Goal: Find specific page/section: Find specific page/section

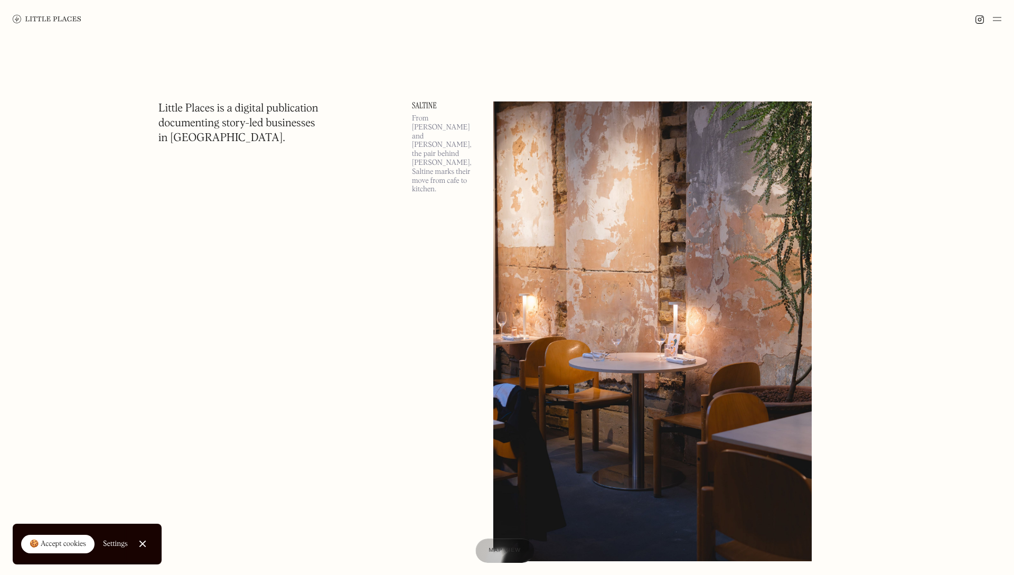
click at [498, 552] on span "Map view" at bounding box center [505, 550] width 32 height 6
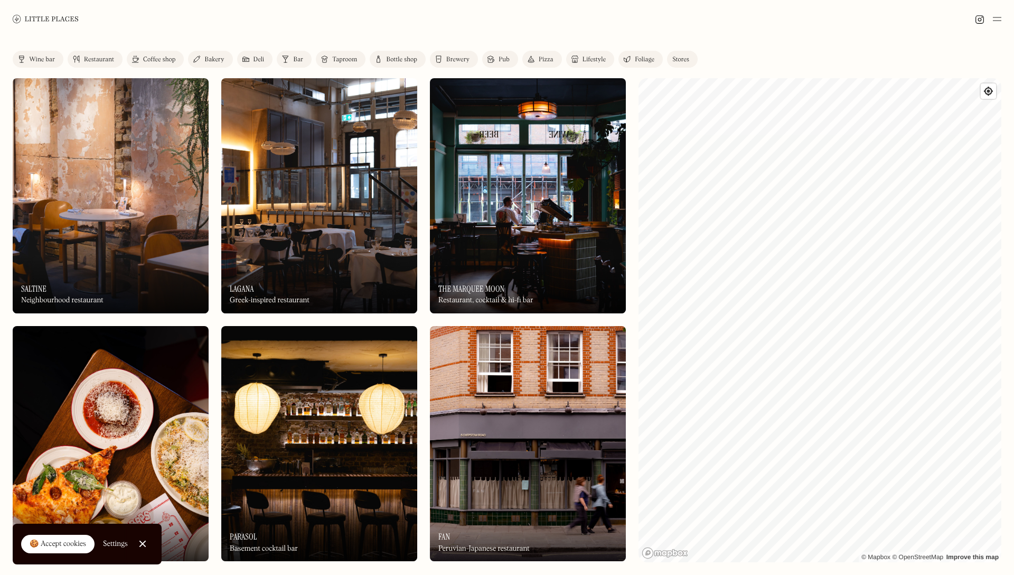
click at [93, 55] on link "Restaurant" at bounding box center [95, 59] width 55 height 17
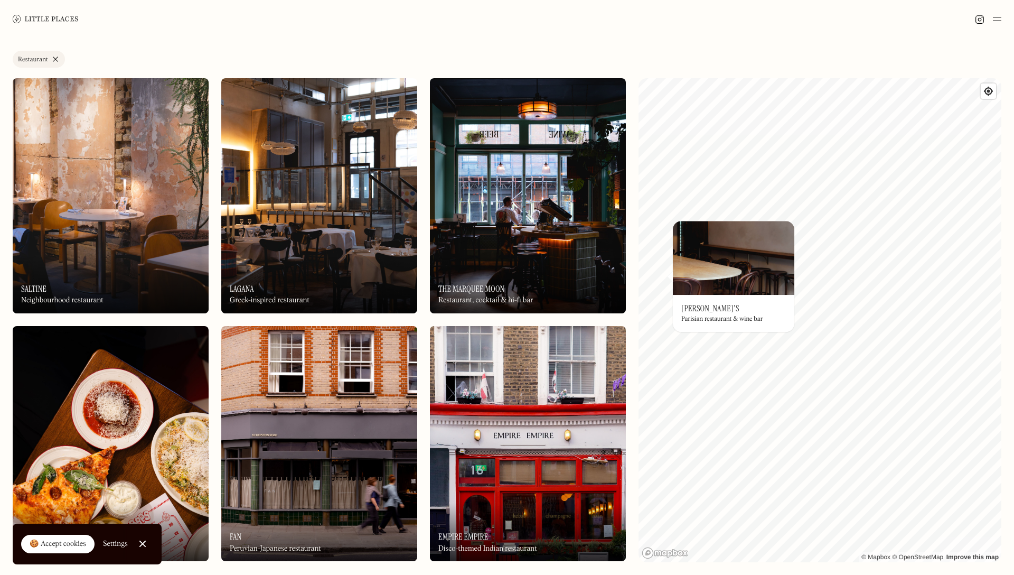
click at [755, 19] on div at bounding box center [507, 19] width 1014 height 38
click at [742, 294] on img at bounding box center [734, 258] width 122 height 74
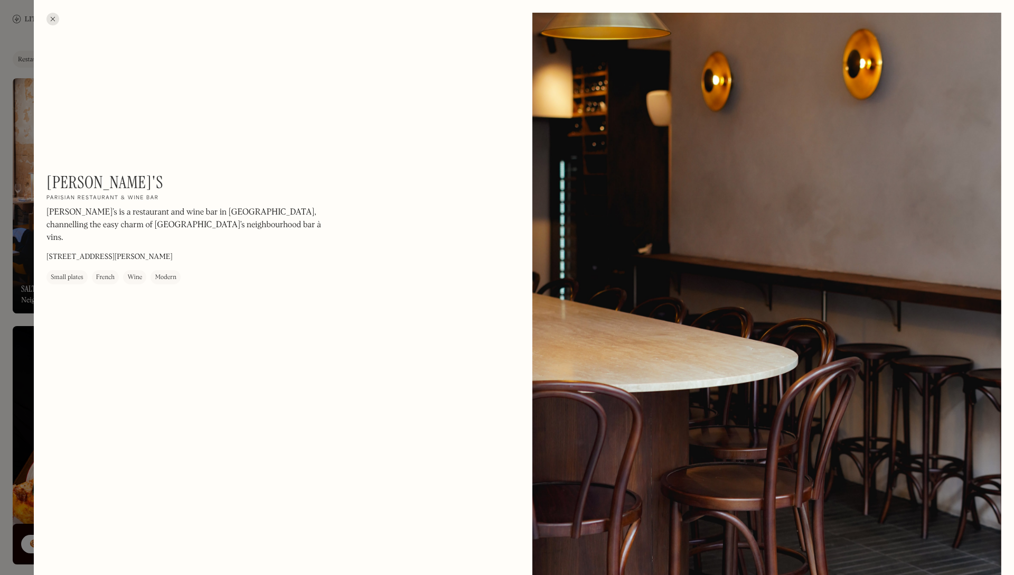
click at [52, 15] on div at bounding box center [52, 19] width 13 height 13
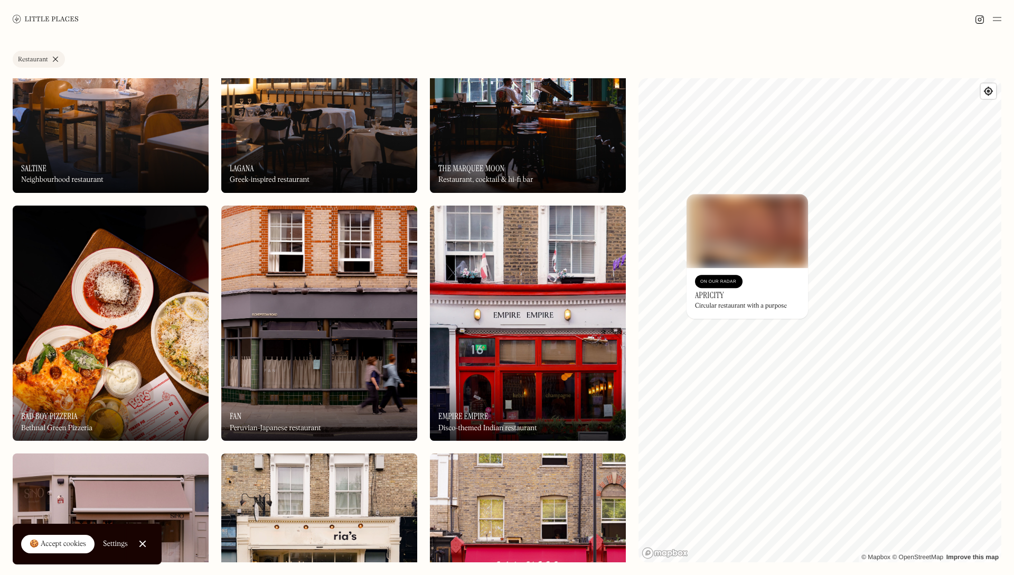
scroll to position [122, 0]
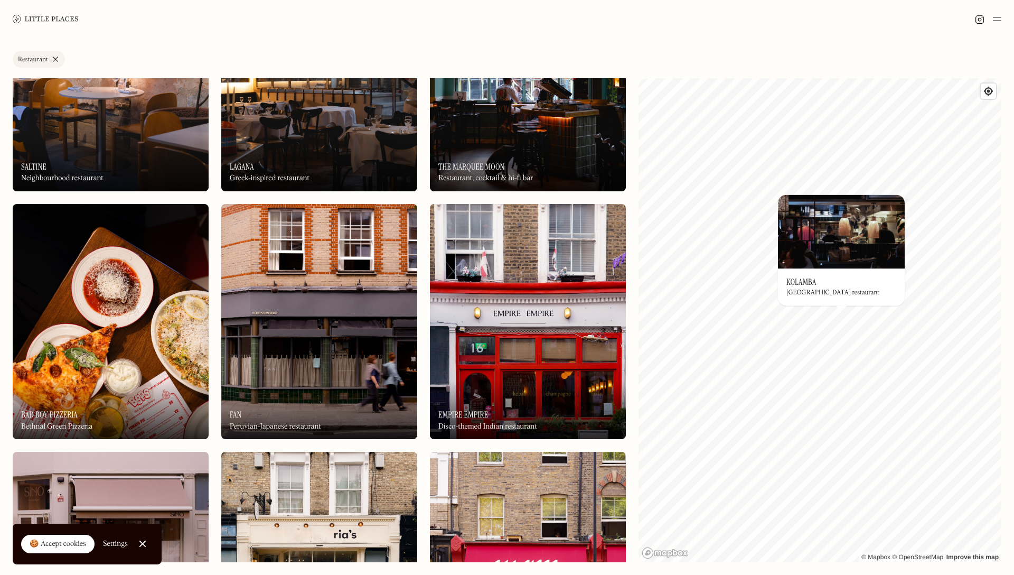
click at [668, 12] on div at bounding box center [507, 19] width 1014 height 38
